Goal: Navigation & Orientation: Find specific page/section

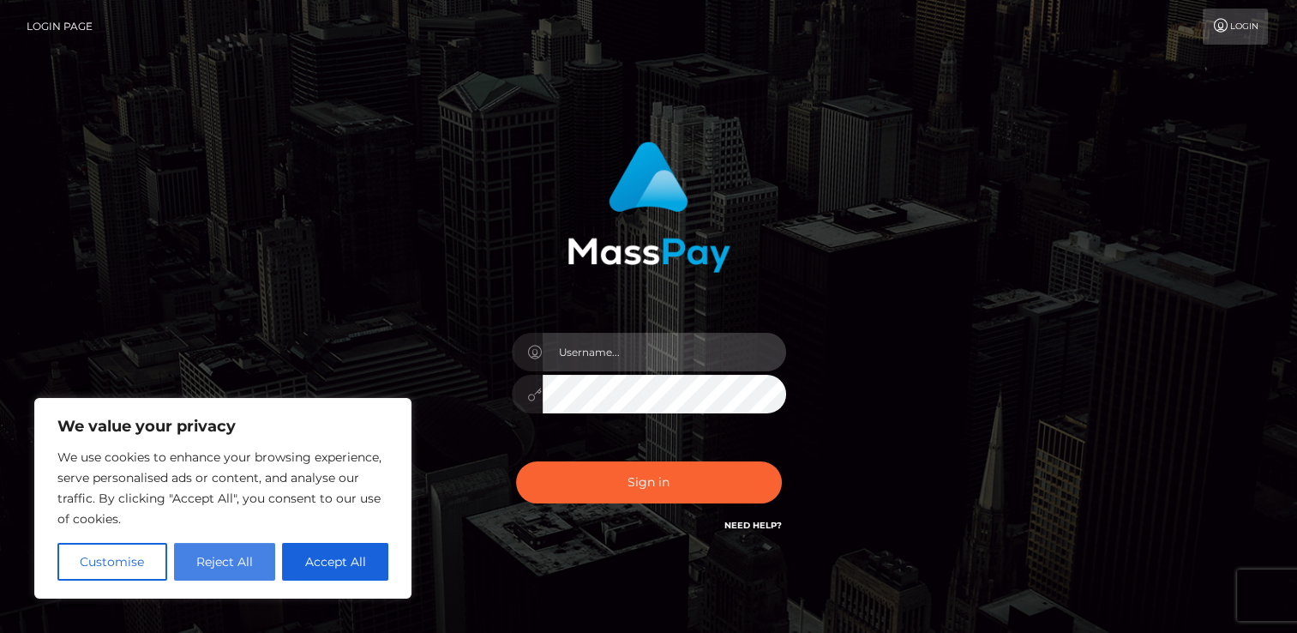
type input "kayson.risk"
click at [233, 571] on button "Reject All" at bounding box center [225, 562] width 102 height 38
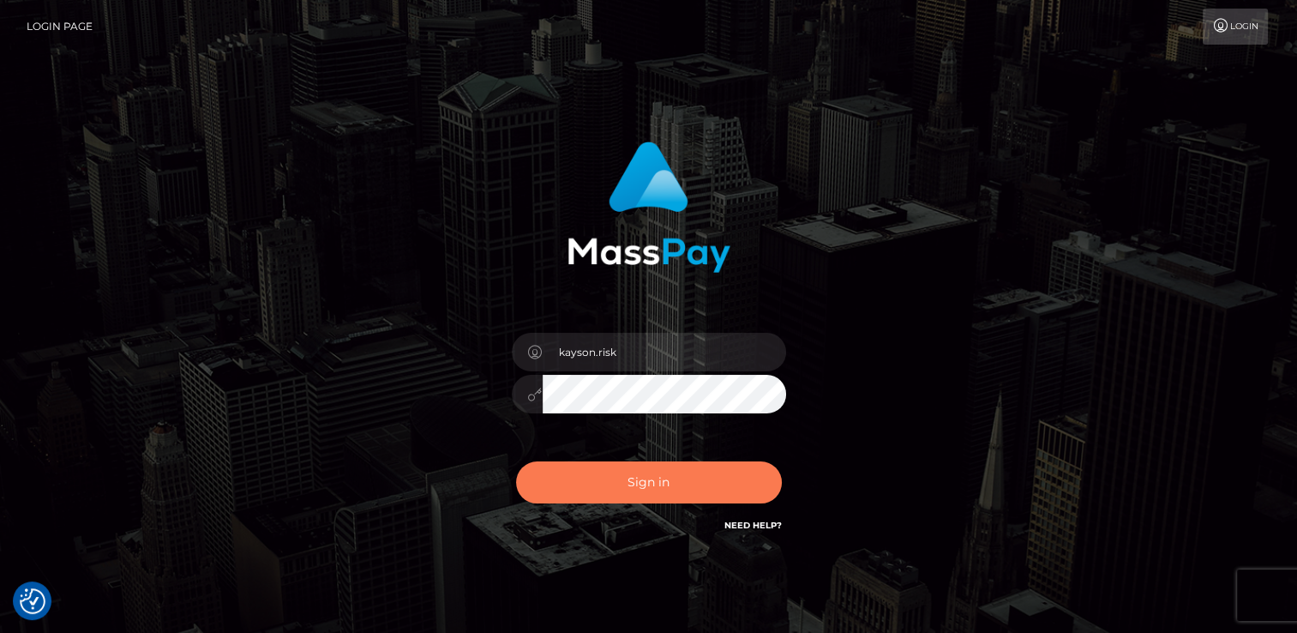
click at [591, 478] on button "Sign in" at bounding box center [649, 482] width 266 height 42
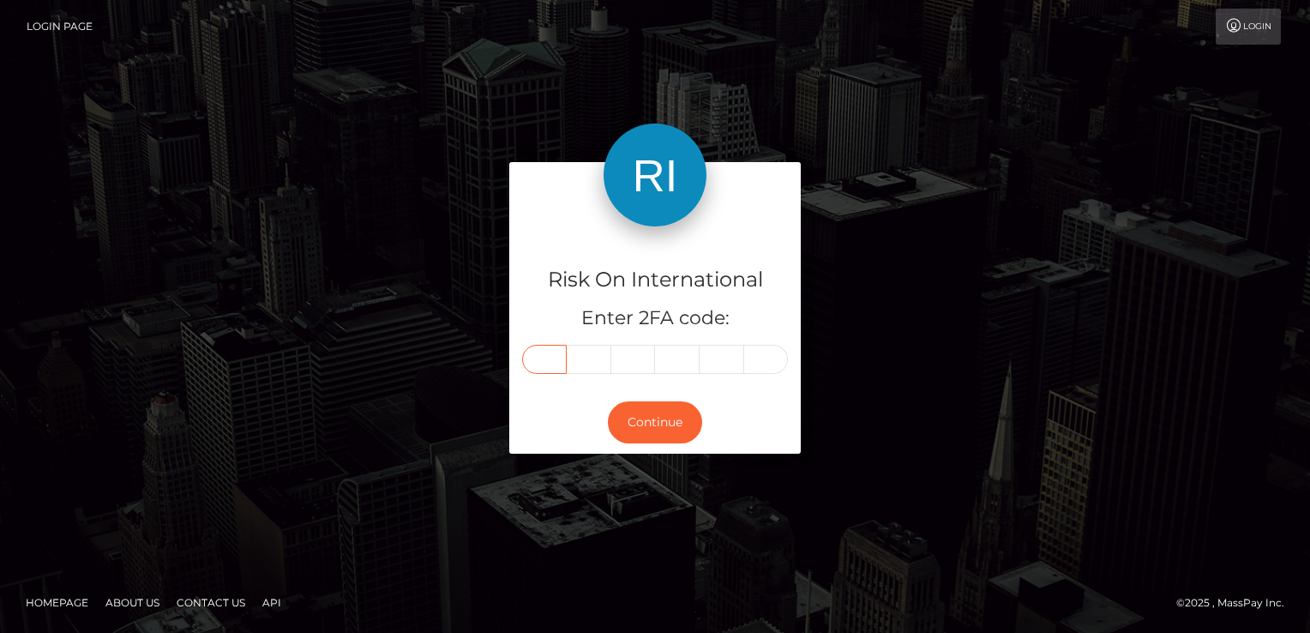
click at [558, 358] on input "text" at bounding box center [544, 359] width 45 height 29
type input "5"
type input "9"
type input "6"
type input "5"
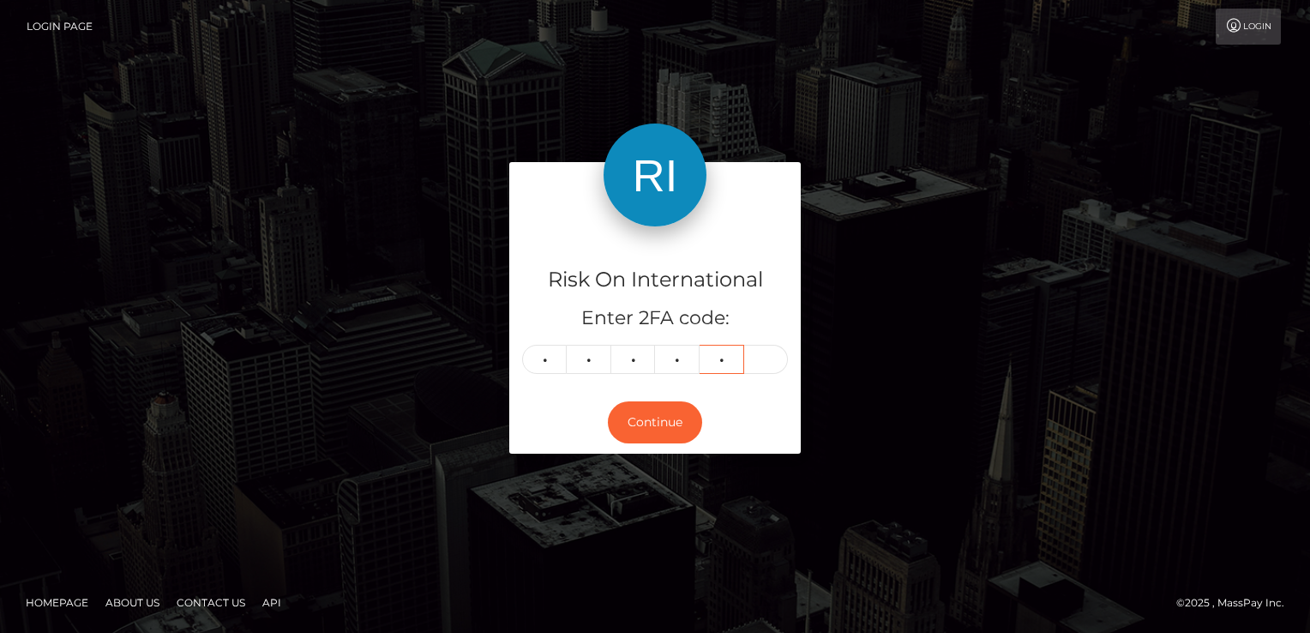
type input "5"
type input "4"
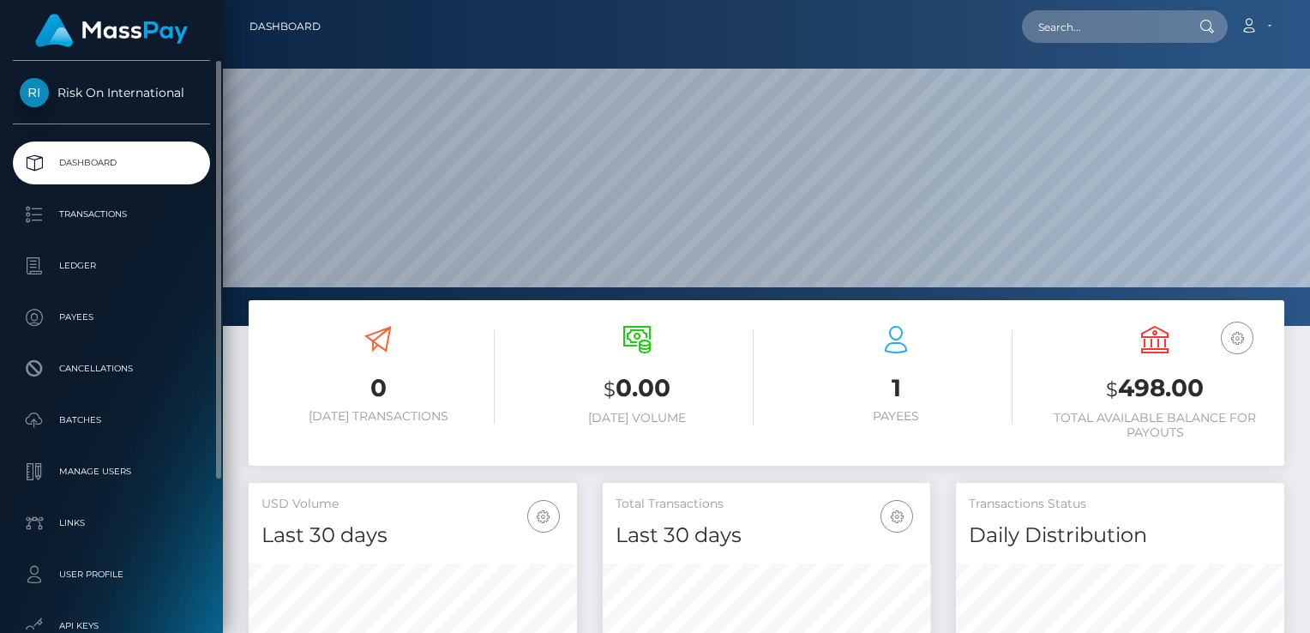
click at [87, 99] on span "Risk On International" at bounding box center [111, 92] width 197 height 15
click at [81, 262] on p "Ledger" at bounding box center [111, 266] width 183 height 26
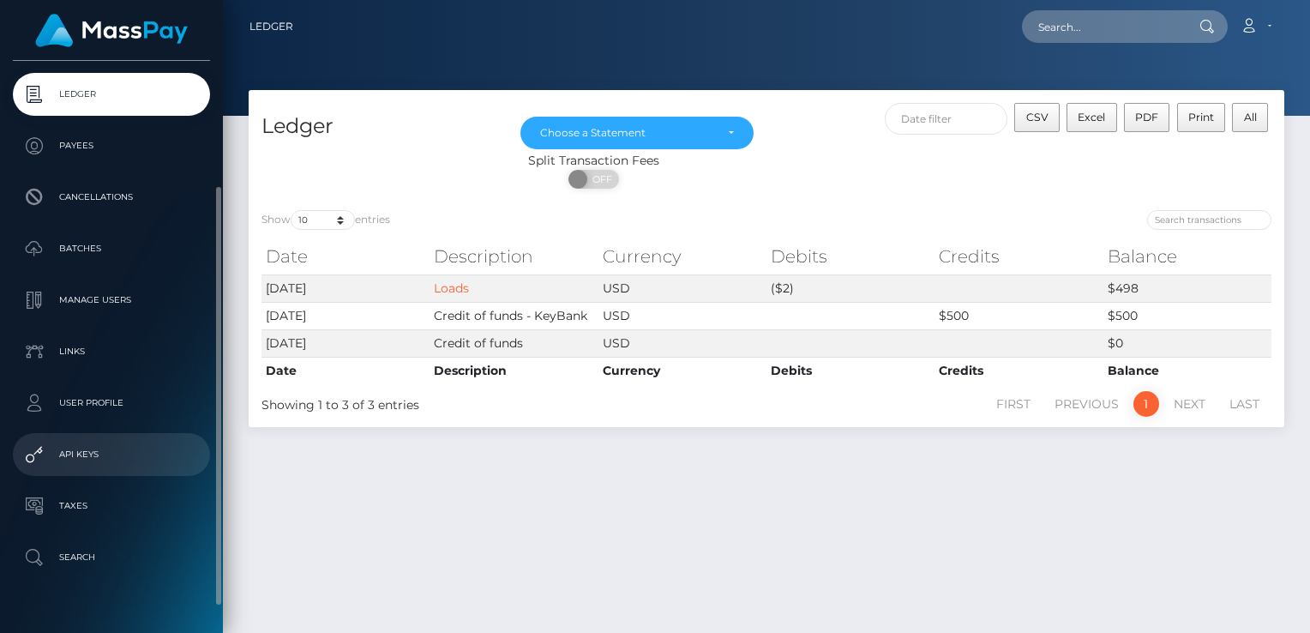
scroll to position [206, 0]
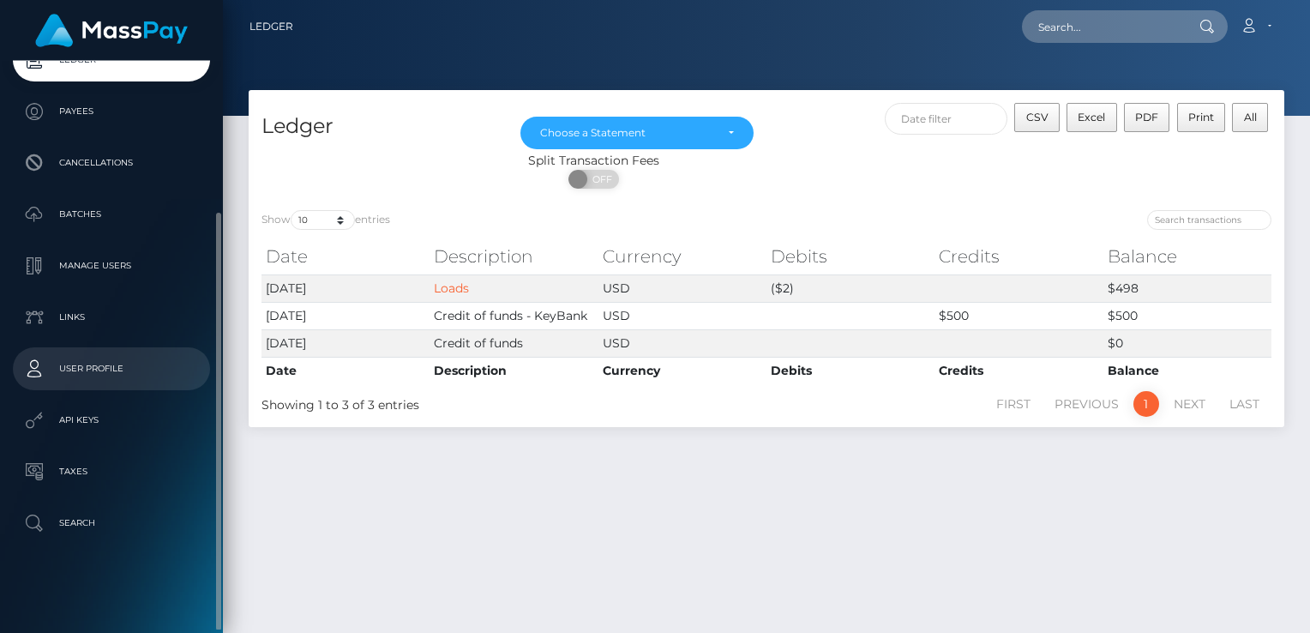
click at [106, 370] on p "User Profile" at bounding box center [111, 369] width 183 height 26
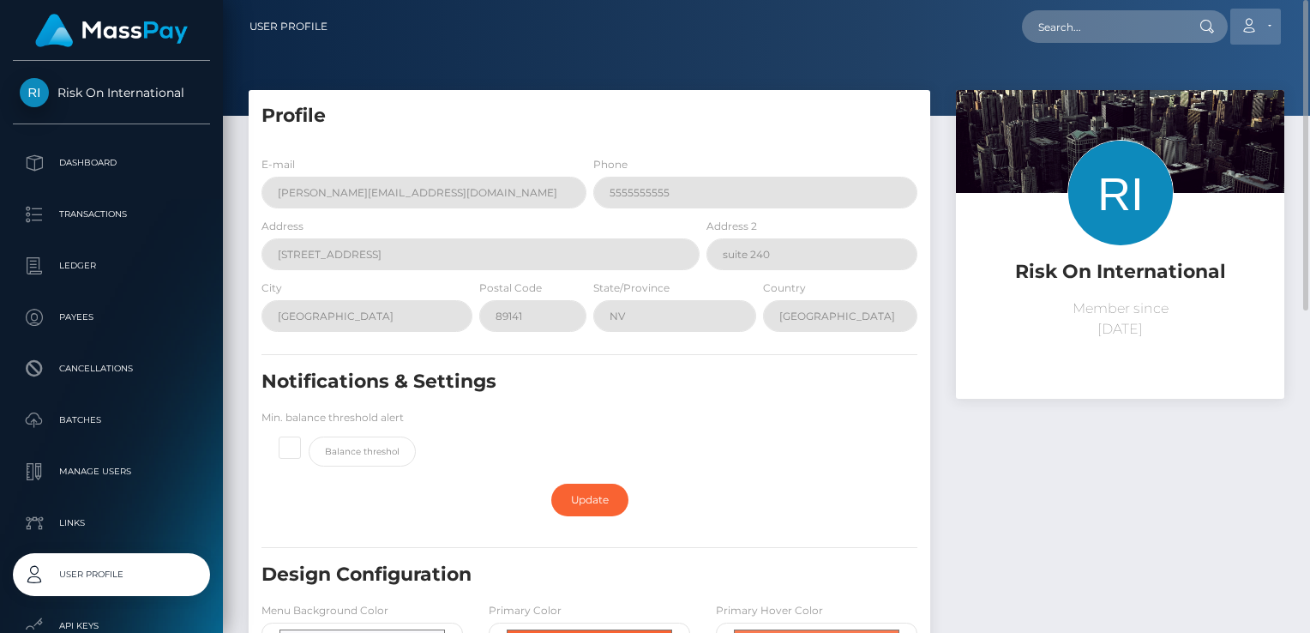
click at [1249, 22] on icon at bounding box center [1248, 26] width 18 height 14
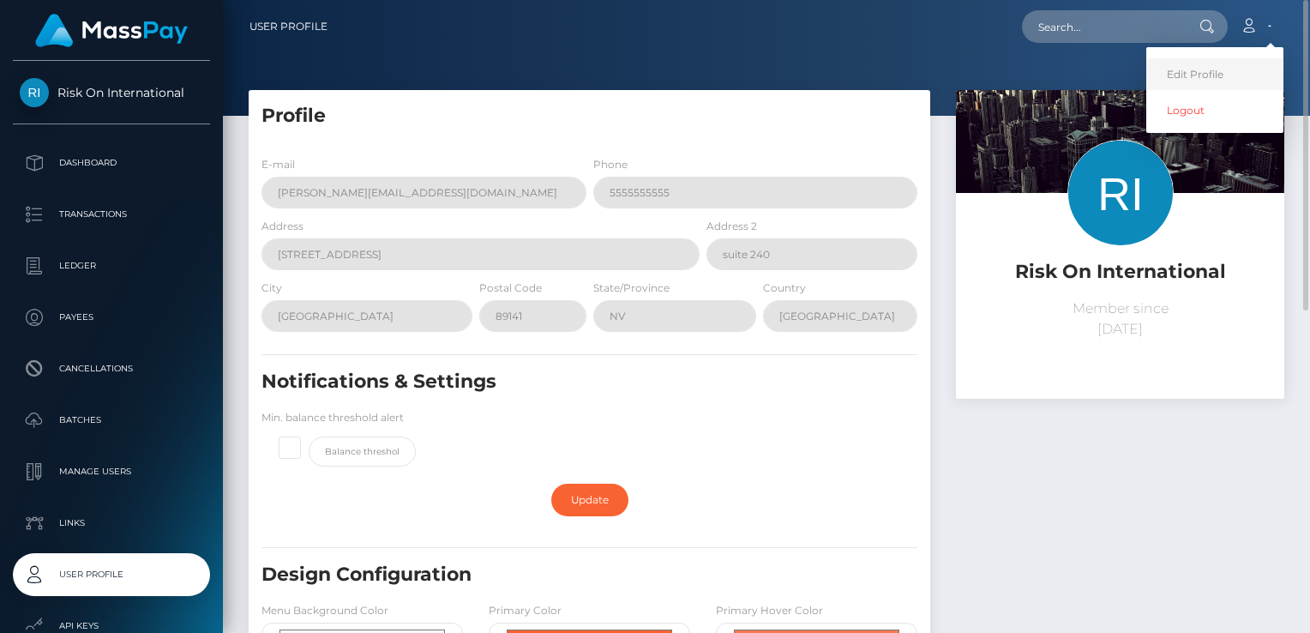
click at [1197, 76] on link "Edit Profile" at bounding box center [1214, 74] width 137 height 32
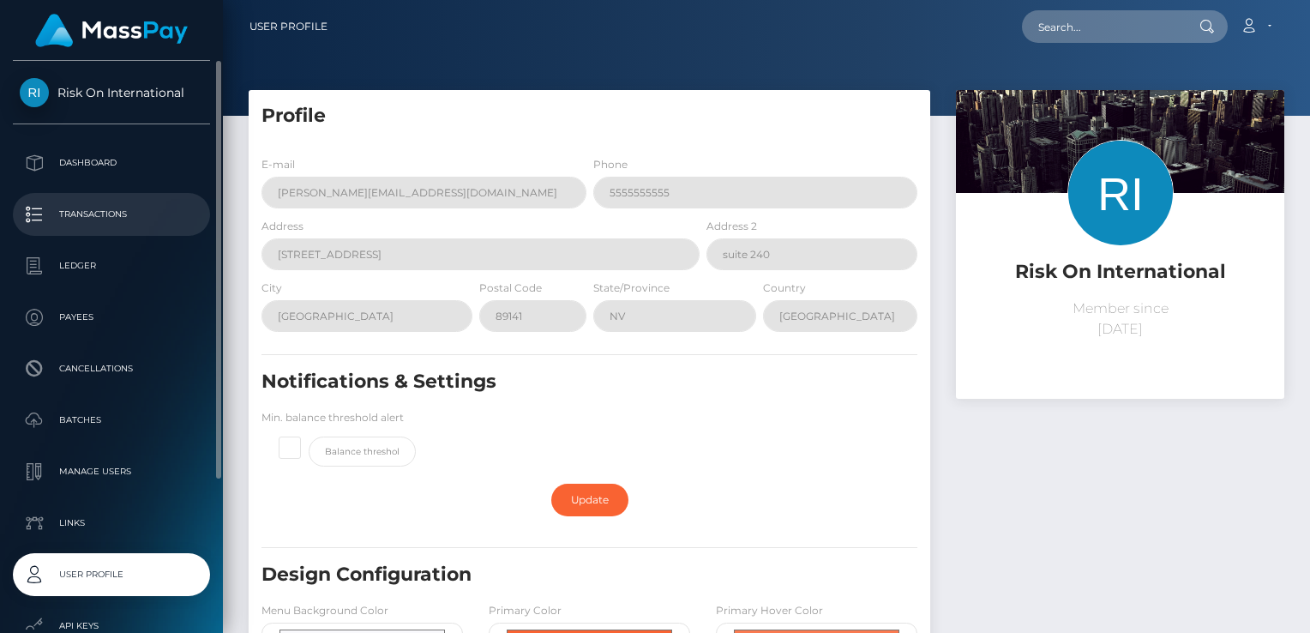
click at [50, 218] on p "Transactions" at bounding box center [111, 214] width 183 height 26
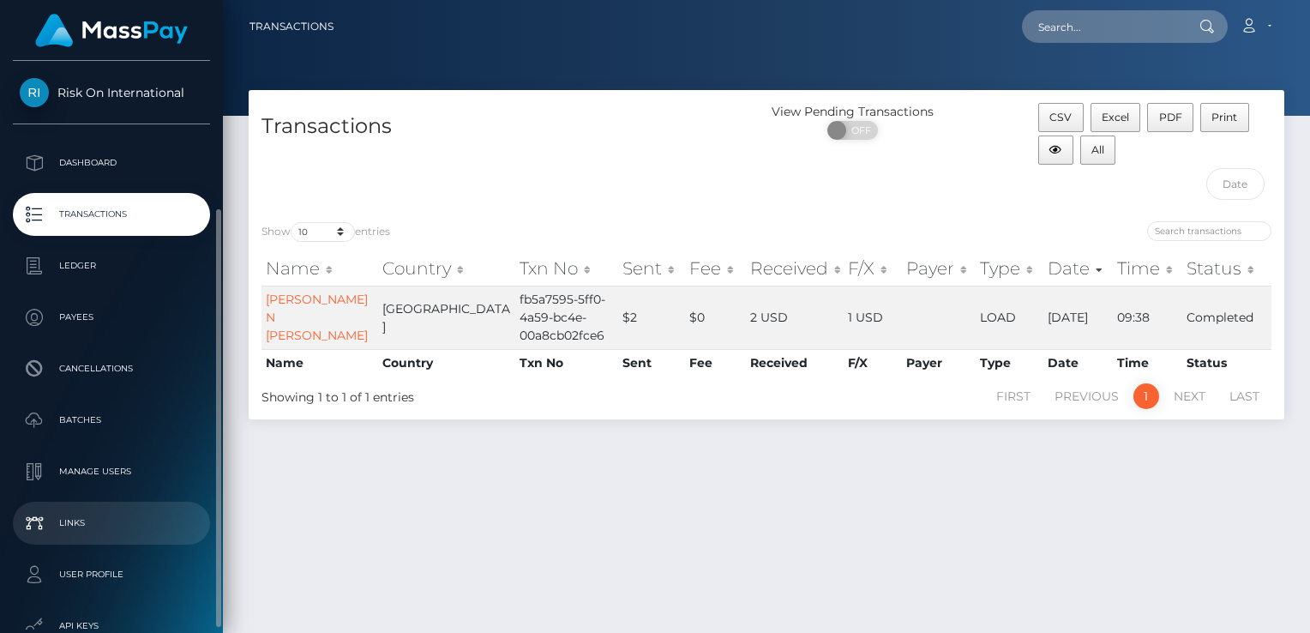
scroll to position [206, 0]
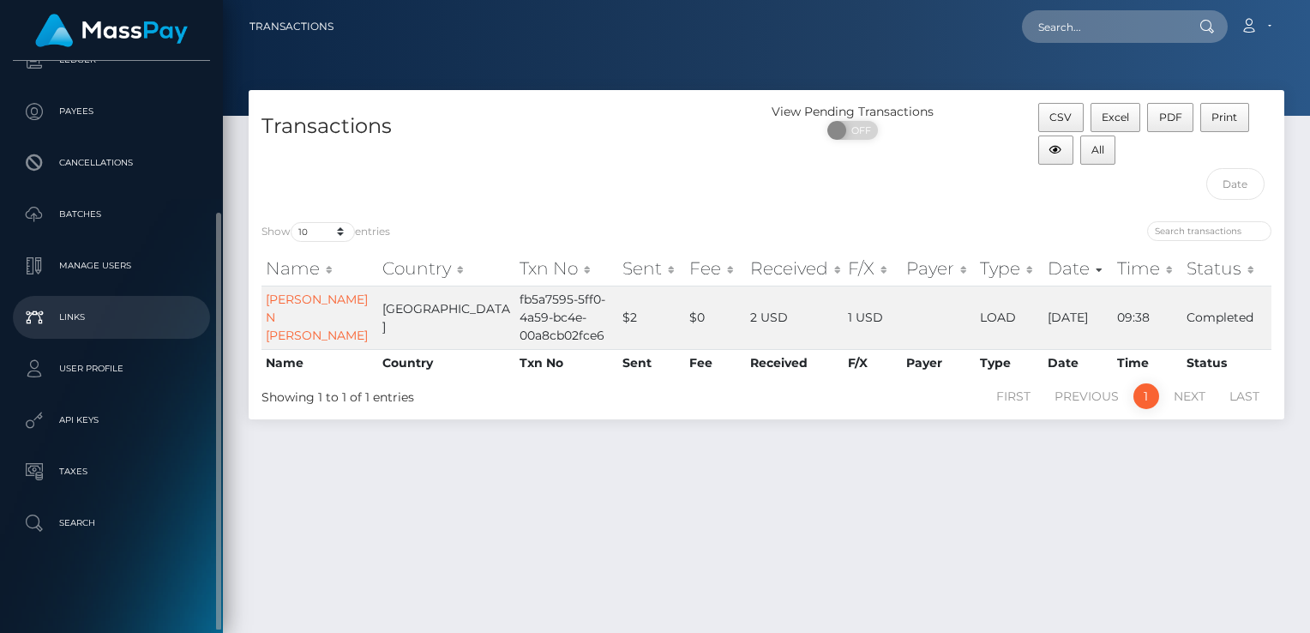
click at [53, 315] on p "Links" at bounding box center [111, 317] width 183 height 26
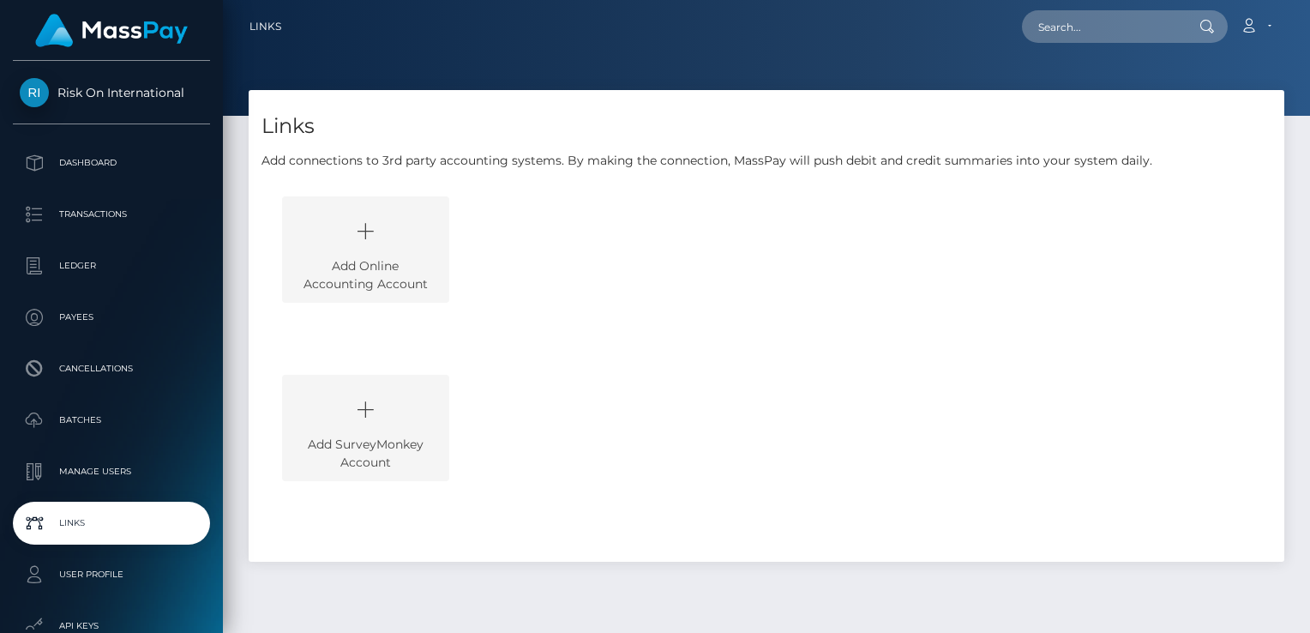
click at [361, 255] on icon at bounding box center [366, 231] width 128 height 51
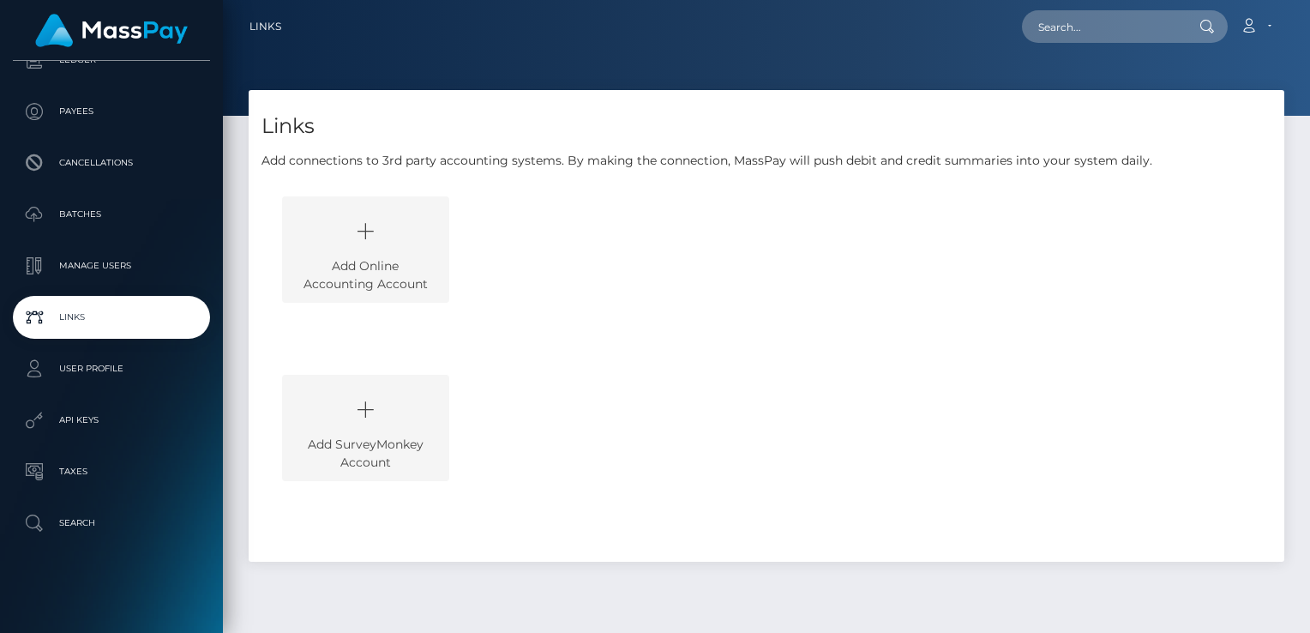
click at [130, 35] on img at bounding box center [111, 30] width 153 height 33
